Goal: Information Seeking & Learning: Learn about a topic

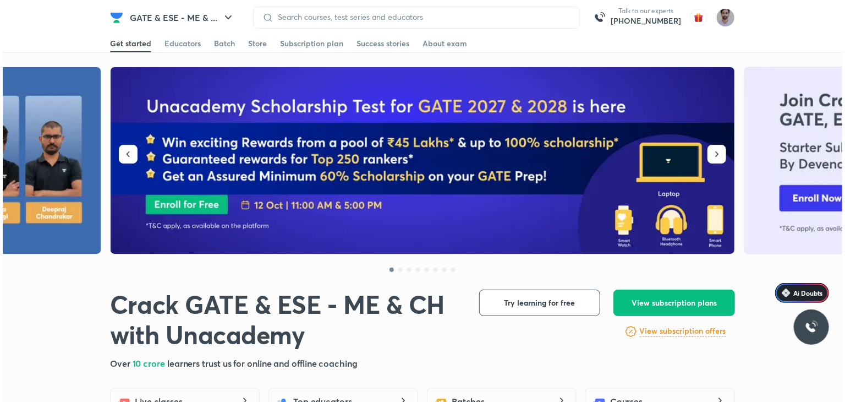
scroll to position [92, 0]
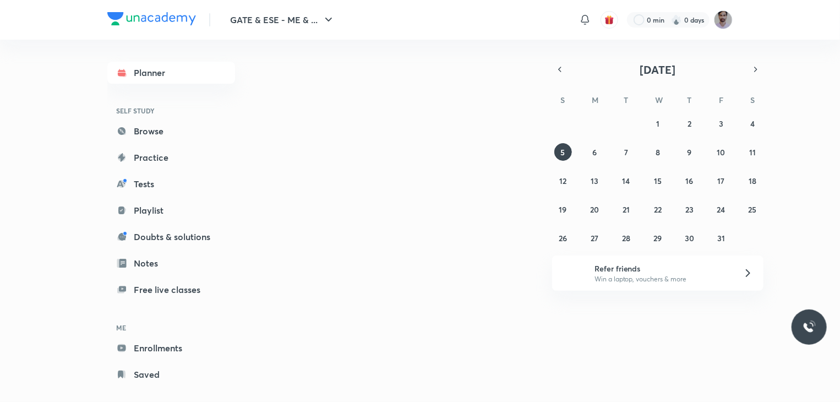
scroll to position [92, 0]
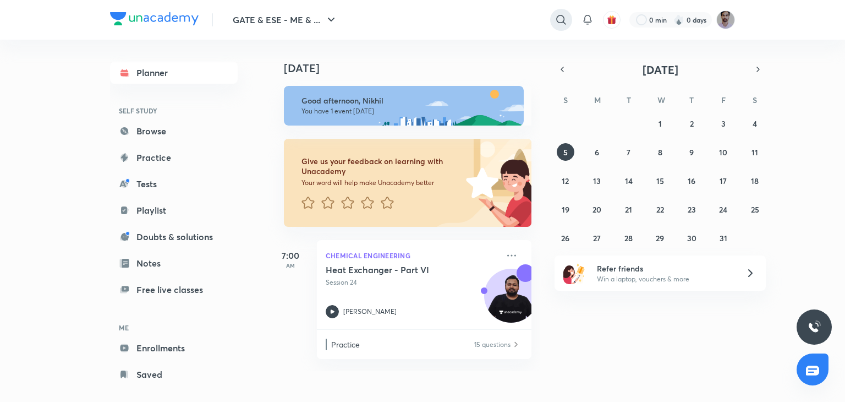
click at [557, 24] on icon at bounding box center [561, 19] width 13 height 13
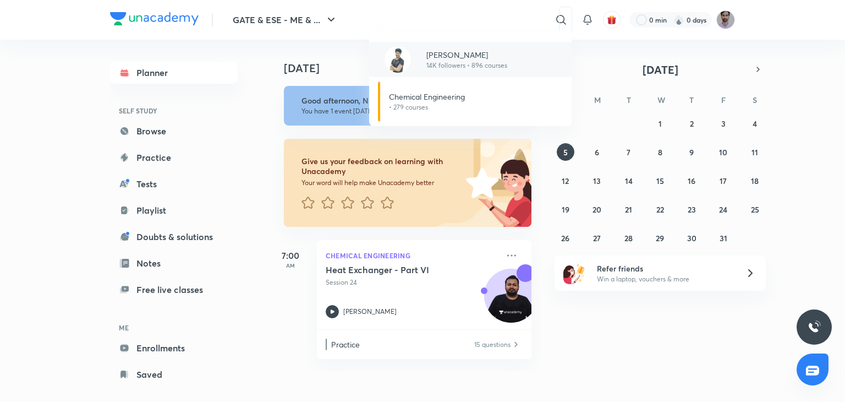
click at [487, 64] on p "14K followers • 896 courses" at bounding box center [466, 66] width 81 height 10
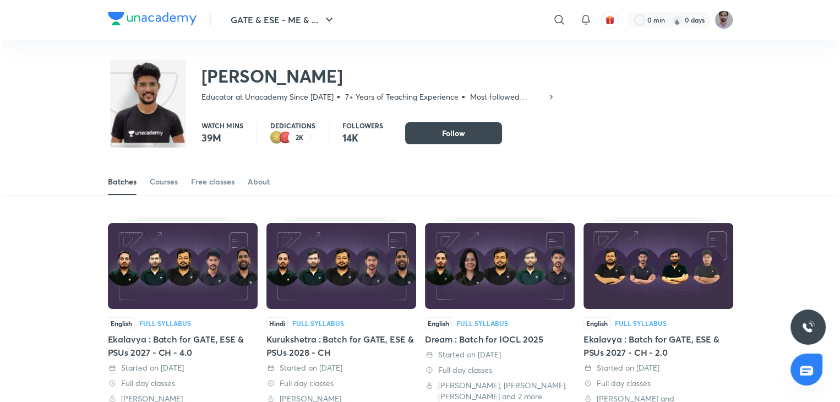
scroll to position [92, 0]
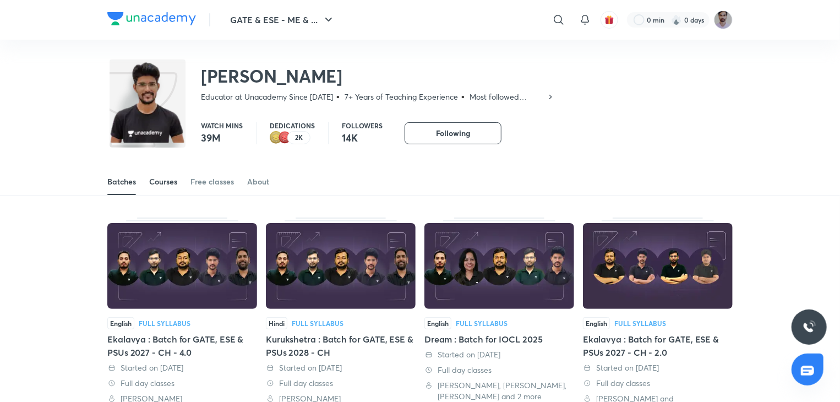
click at [165, 183] on div "Courses" at bounding box center [163, 181] width 28 height 11
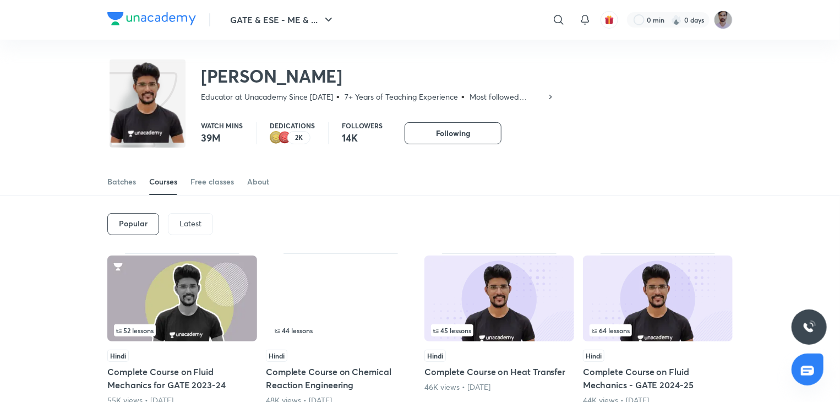
click at [188, 223] on p "Latest" at bounding box center [190, 223] width 22 height 9
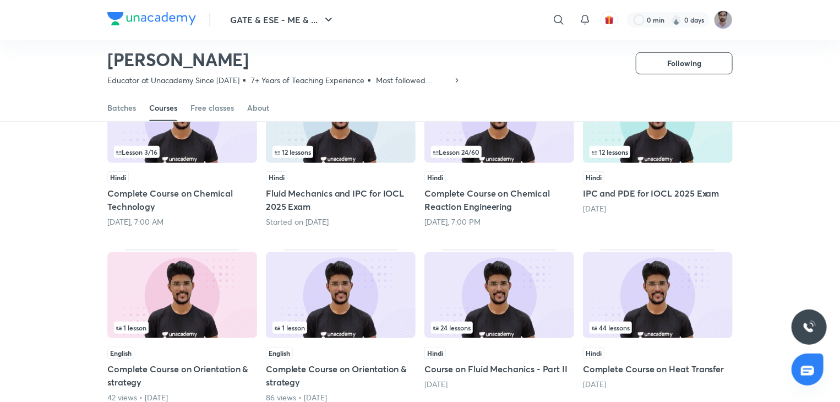
scroll to position [90, 0]
click at [189, 147] on div "Lesson 3 / 16" at bounding box center [182, 152] width 136 height 12
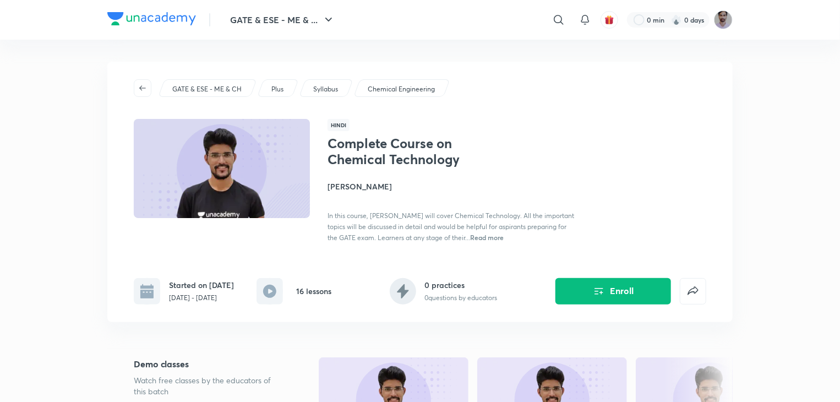
scroll to position [92, 0]
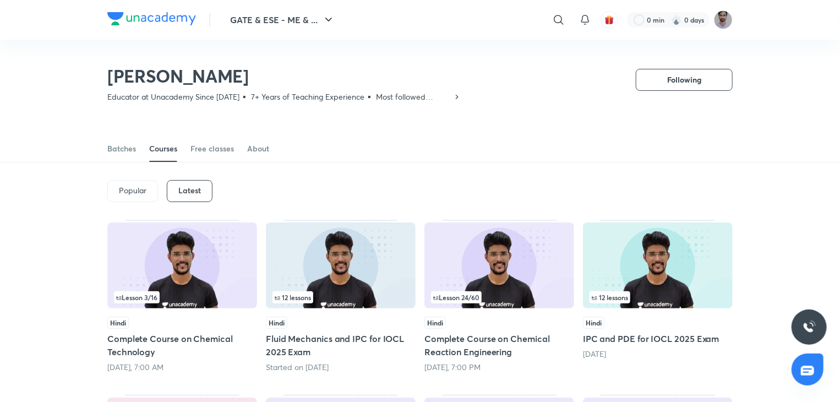
scroll to position [100, 0]
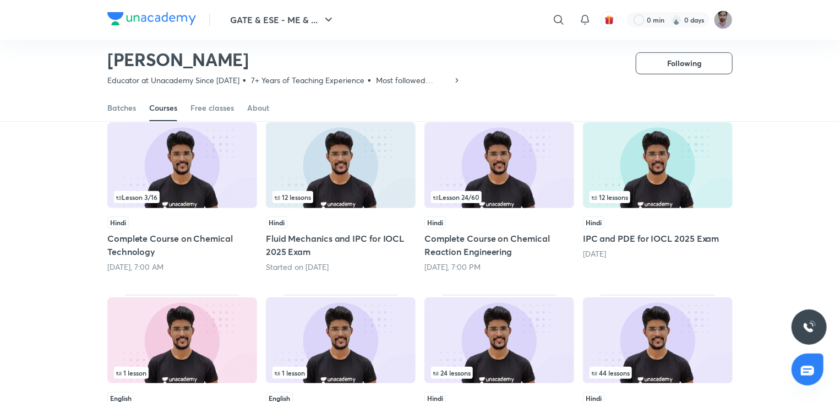
click at [527, 183] on img at bounding box center [499, 165] width 150 height 86
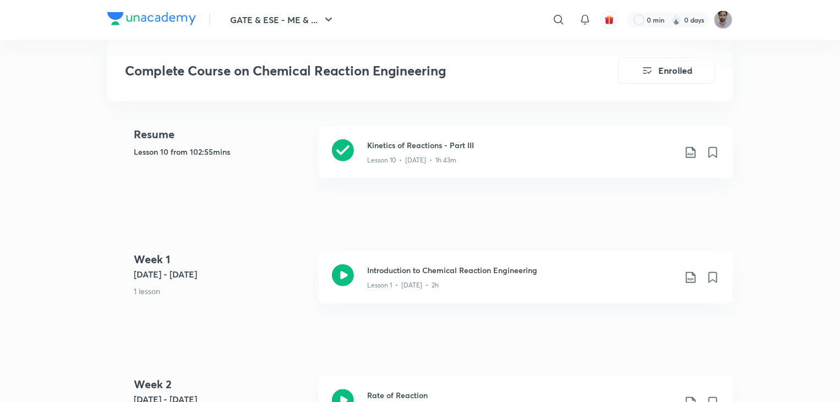
scroll to position [462, 0]
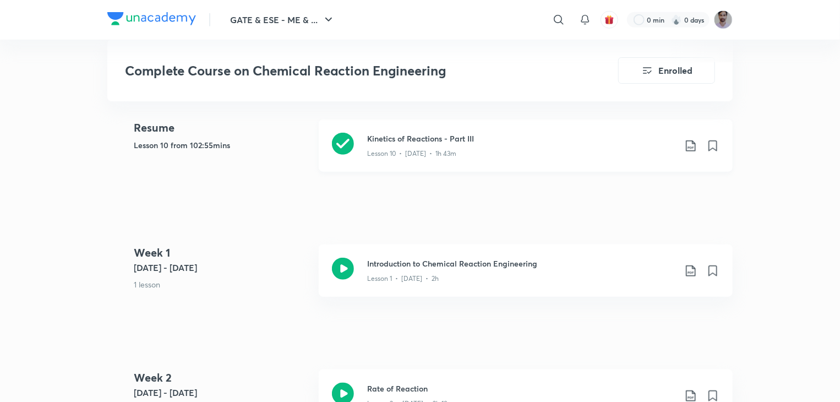
click at [345, 141] on icon at bounding box center [343, 144] width 22 height 22
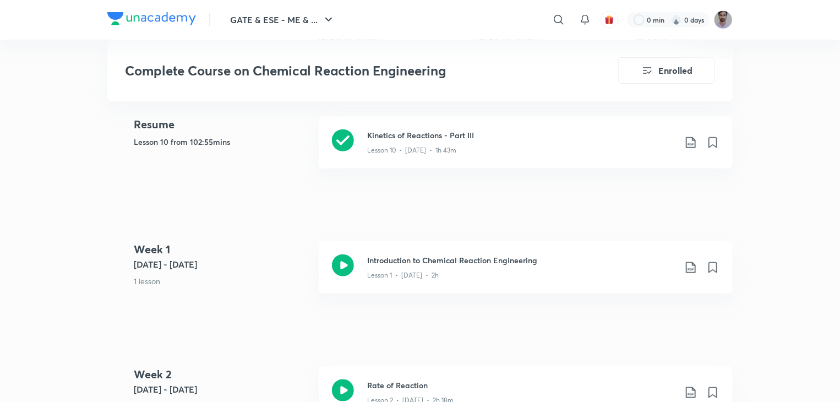
scroll to position [475, 0]
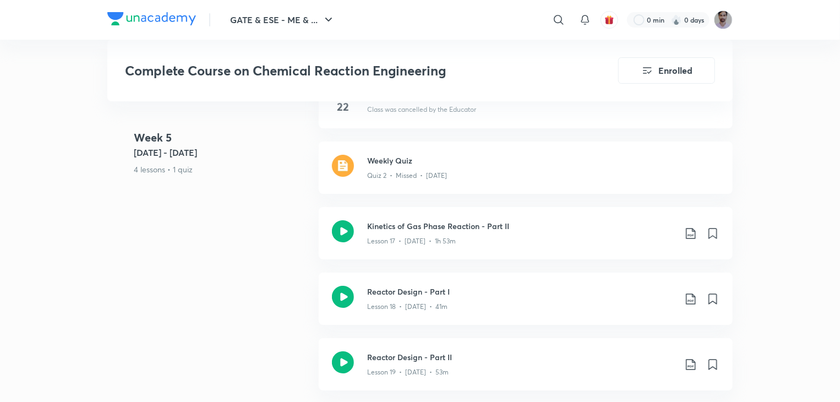
scroll to position [1896, 0]
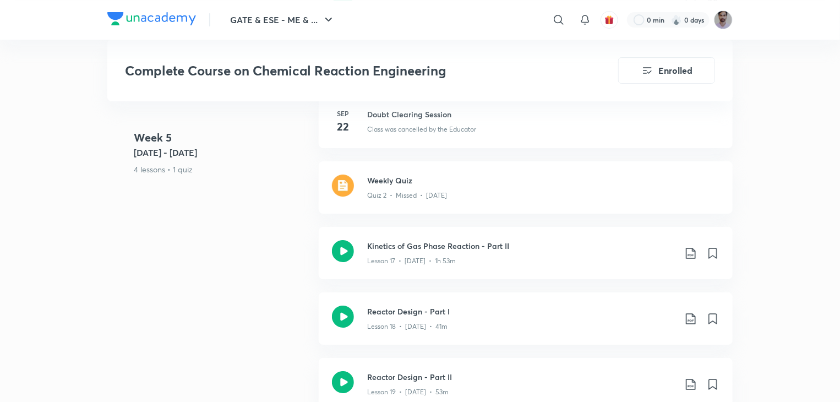
scroll to position [475, 0]
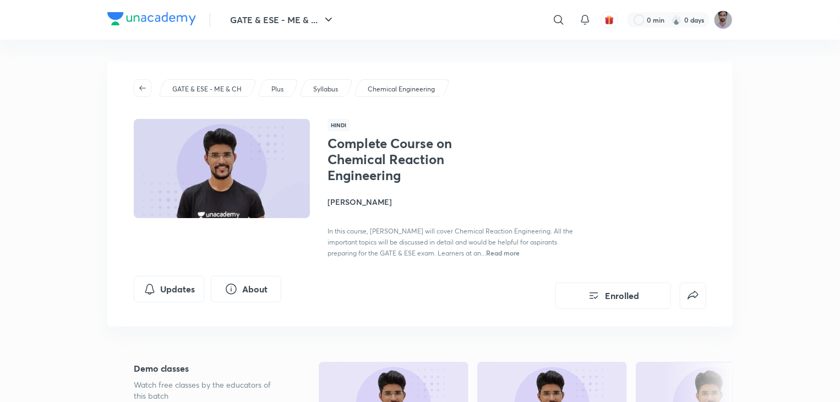
scroll to position [100, 0]
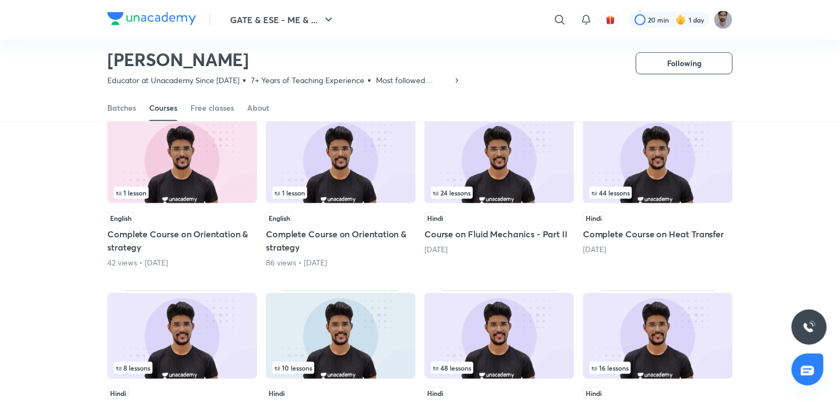
scroll to position [286, 0]
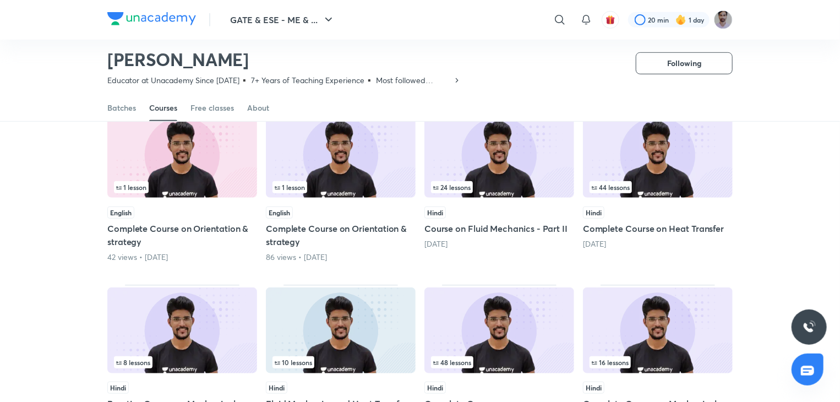
click at [667, 174] on img at bounding box center [658, 155] width 150 height 86
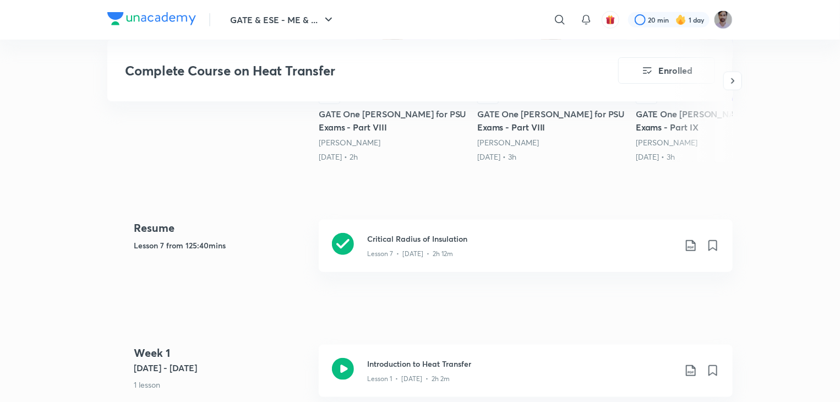
scroll to position [475, 0]
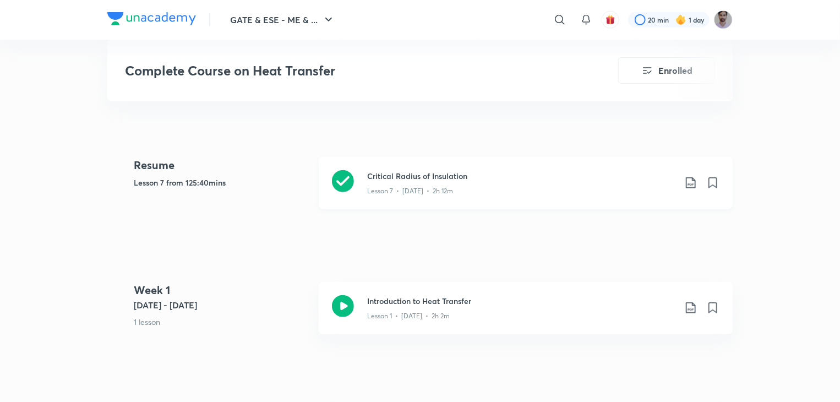
click at [347, 178] on icon at bounding box center [343, 181] width 22 height 22
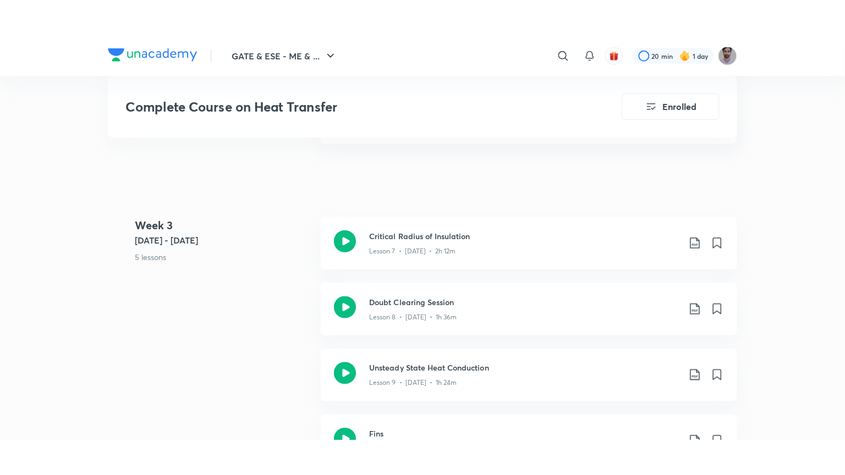
scroll to position [1091, 0]
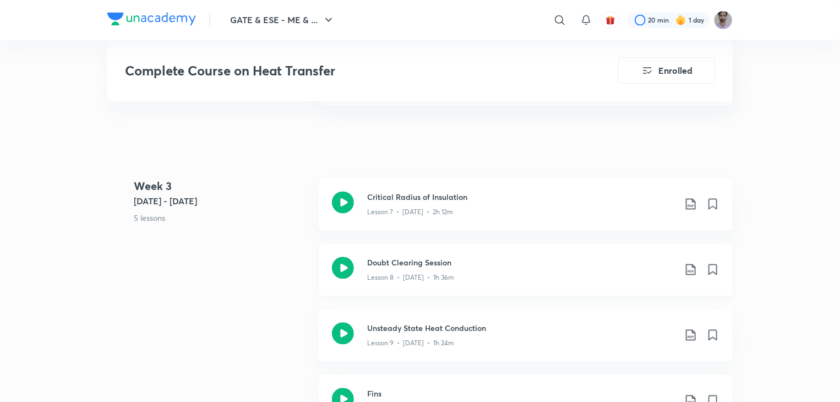
click at [340, 267] on icon at bounding box center [343, 267] width 22 height 22
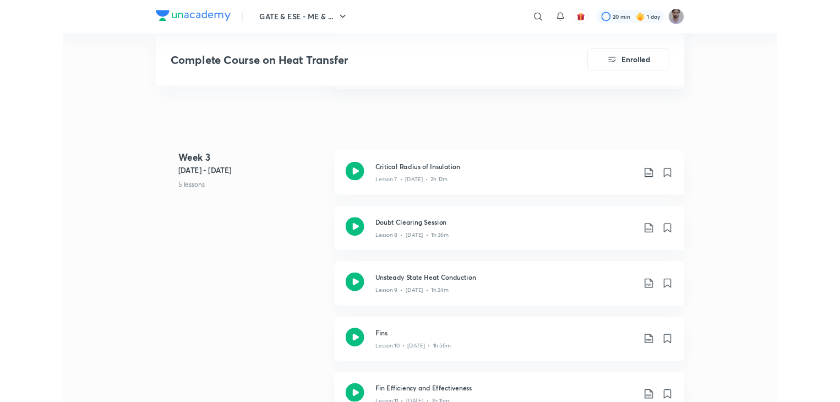
scroll to position [92, 0]
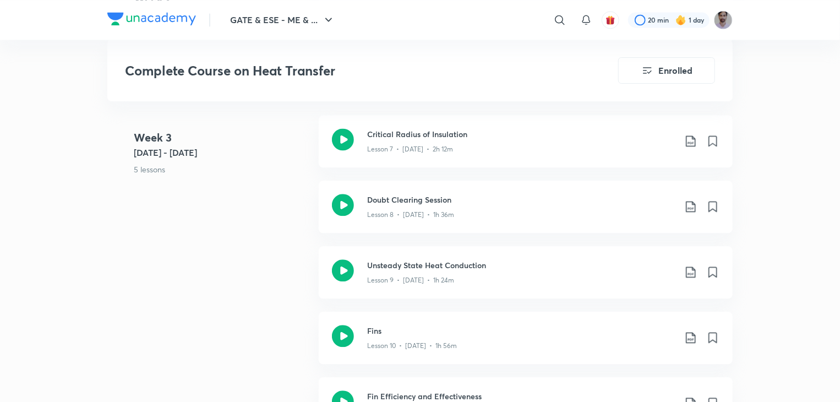
scroll to position [1156, 0]
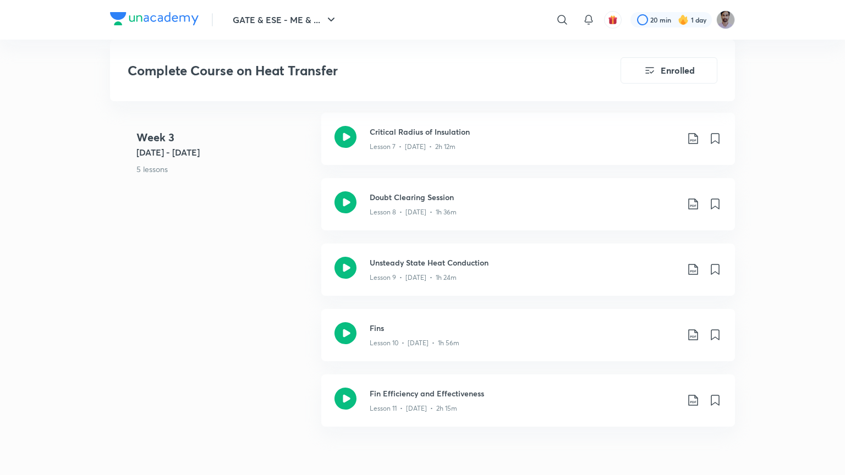
scroll to position [18, 0]
